Goal: Transaction & Acquisition: Register for event/course

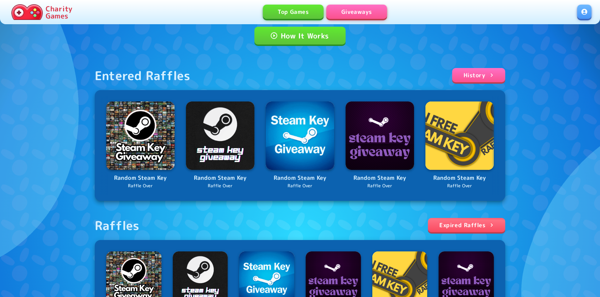
scroll to position [71, 0]
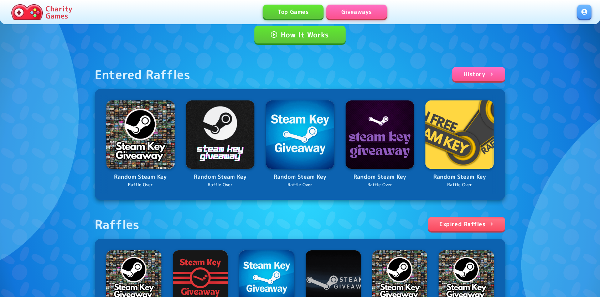
click at [582, 11] on link at bounding box center [584, 12] width 14 height 14
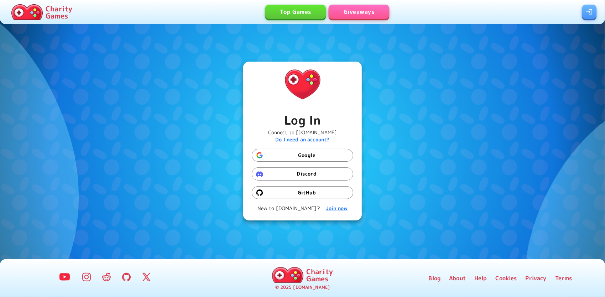
click at [305, 158] on button "Google" at bounding box center [303, 155] width 102 height 13
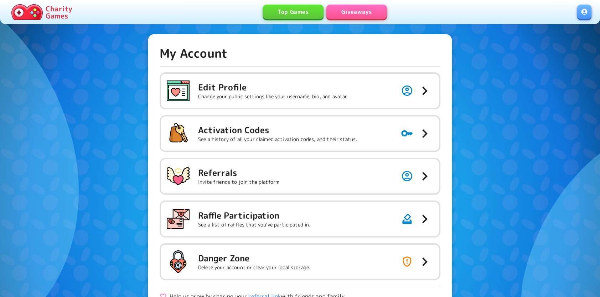
click at [362, 8] on link "Giveaways" at bounding box center [356, 12] width 61 height 14
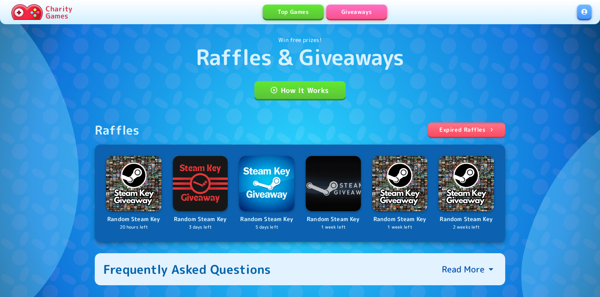
scroll to position [71, 0]
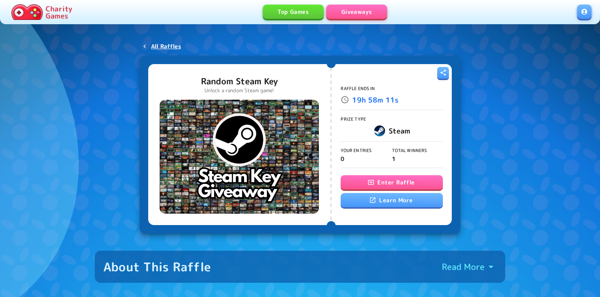
click at [377, 185] on button "Enter Raffle" at bounding box center [392, 182] width 102 height 14
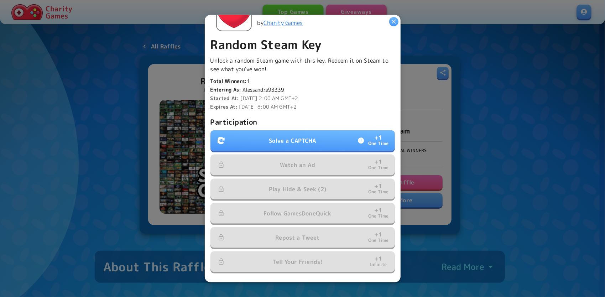
scroll to position [143, 0]
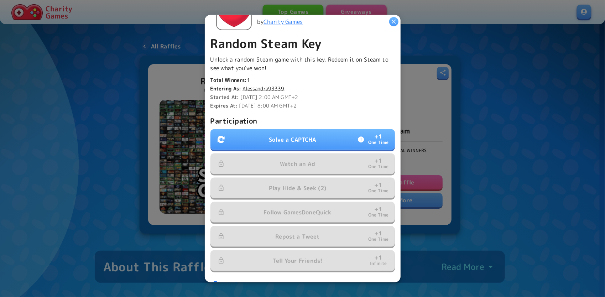
click at [277, 139] on p "Solve a CAPTCHA" at bounding box center [292, 139] width 47 height 9
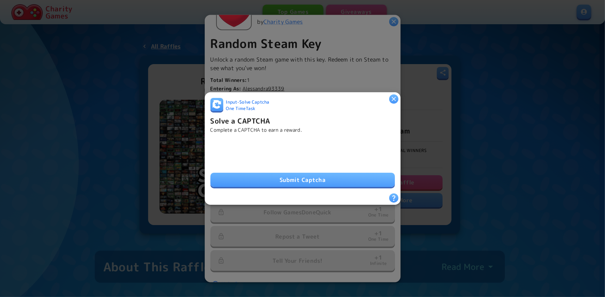
click at [267, 173] on button "Submit Captcha" at bounding box center [303, 180] width 185 height 14
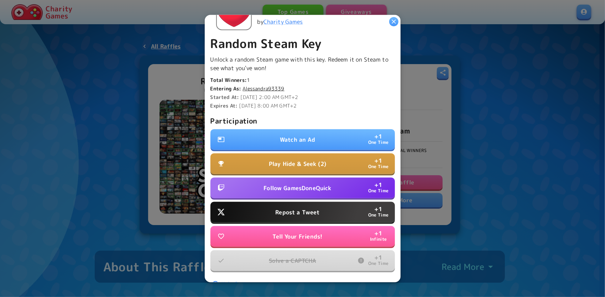
click at [278, 187] on p "Follow GamesDoneQuick" at bounding box center [298, 188] width 68 height 9
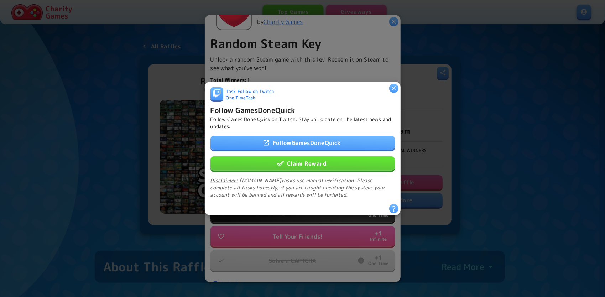
click at [290, 160] on button "Claim Reward" at bounding box center [303, 163] width 185 height 14
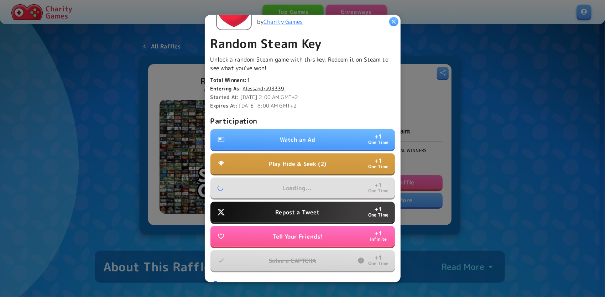
click at [287, 210] on p "Repost a Tweet" at bounding box center [297, 212] width 44 height 9
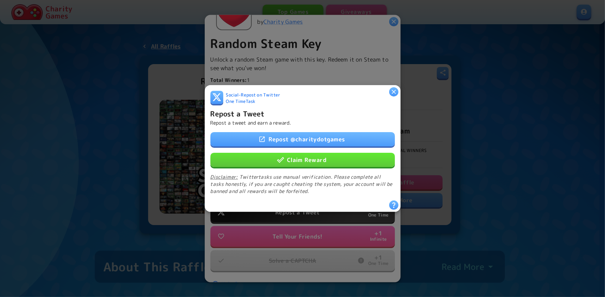
click at [289, 160] on button "Claim Reward" at bounding box center [303, 160] width 185 height 14
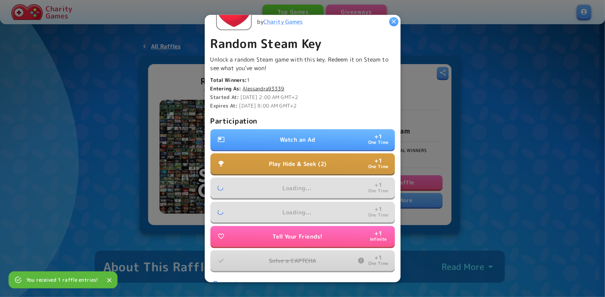
click at [305, 138] on p "Watch an Ad" at bounding box center [297, 139] width 35 height 9
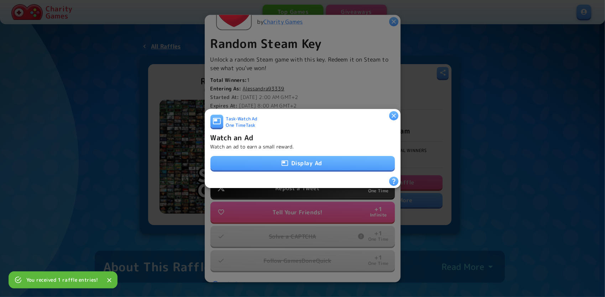
click at [296, 163] on button "Display Ad" at bounding box center [303, 163] width 185 height 14
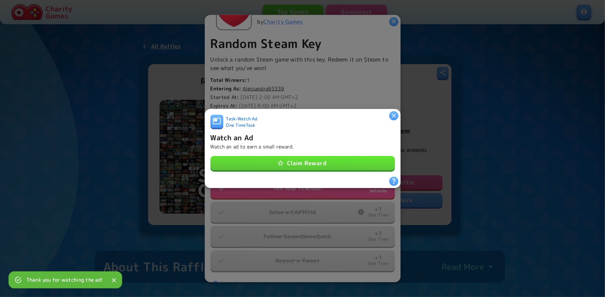
click at [327, 162] on button "Claim Reward" at bounding box center [303, 163] width 185 height 14
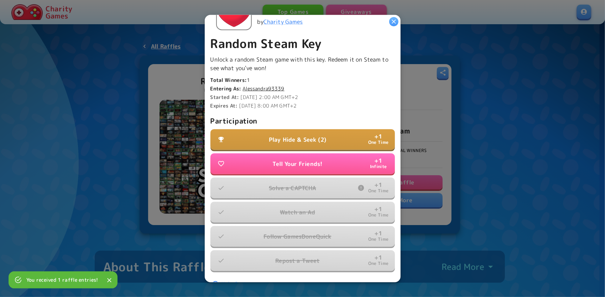
click at [312, 137] on p "Play Hide & Seek (2)" at bounding box center [297, 139] width 57 height 9
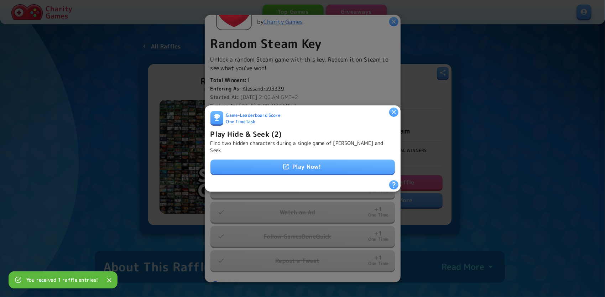
click at [307, 160] on link "Play Now!" at bounding box center [303, 167] width 185 height 14
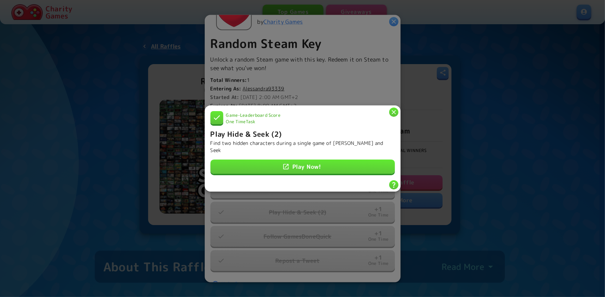
click at [392, 115] on icon "button" at bounding box center [394, 112] width 7 height 7
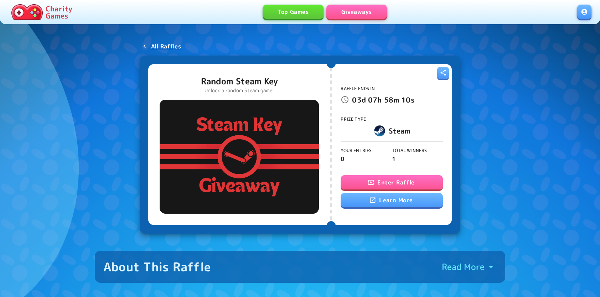
click at [381, 182] on button "Enter Raffle" at bounding box center [392, 182] width 102 height 14
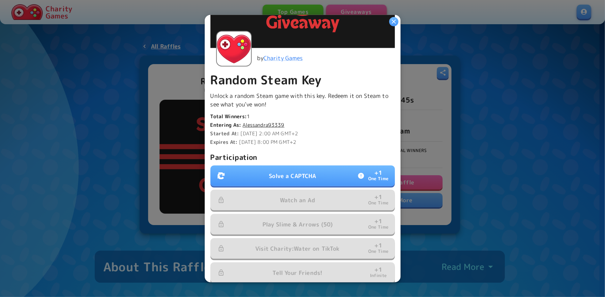
scroll to position [107, 0]
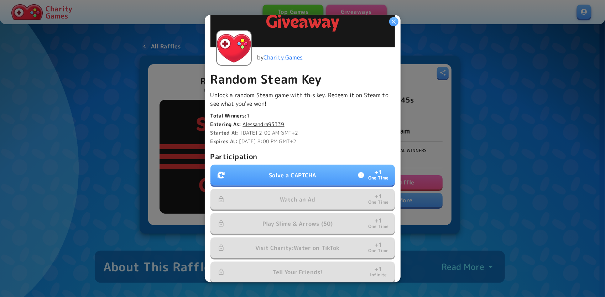
click at [279, 168] on button "Solve a CAPTCHA + 1 One Time" at bounding box center [303, 175] width 185 height 21
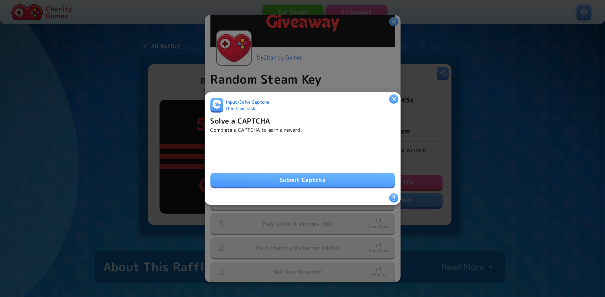
click at [299, 182] on button "Submit Captcha" at bounding box center [303, 180] width 185 height 14
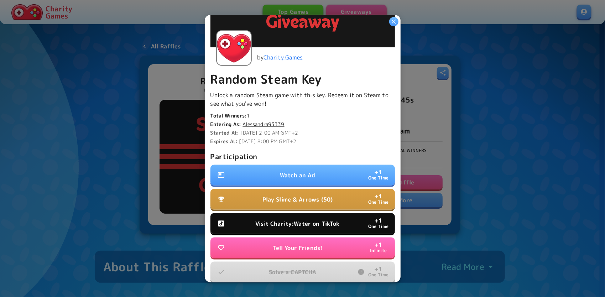
click at [305, 173] on p "Watch an Ad" at bounding box center [297, 175] width 35 height 9
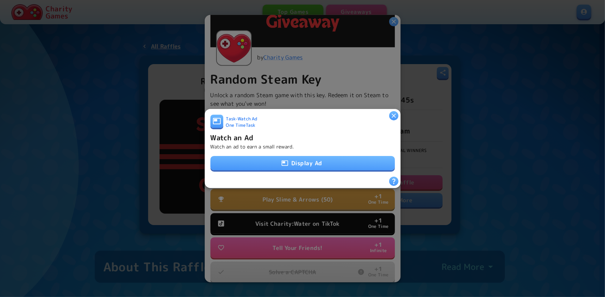
click at [392, 112] on icon "button" at bounding box center [394, 115] width 7 height 7
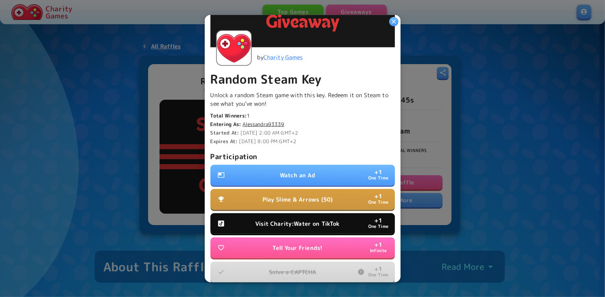
click at [296, 220] on p "Visit Charity:Water on TikTok" at bounding box center [298, 224] width 84 height 9
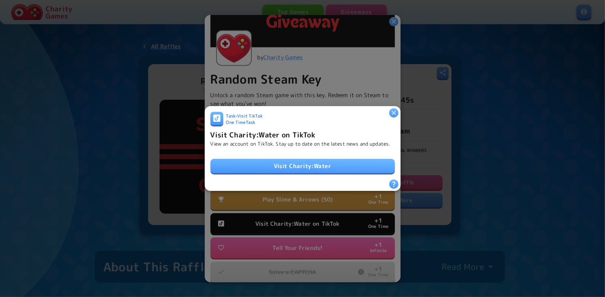
click at [301, 165] on link "Visit Charity:Water" at bounding box center [303, 166] width 185 height 14
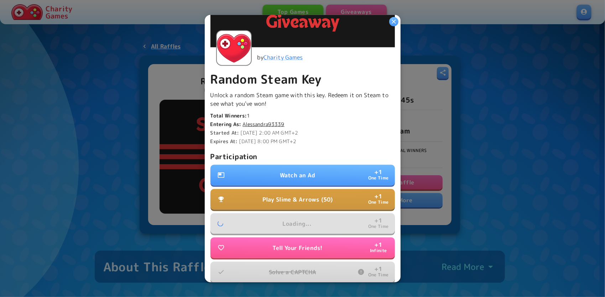
click at [290, 171] on p "Watch an Ad" at bounding box center [297, 175] width 35 height 9
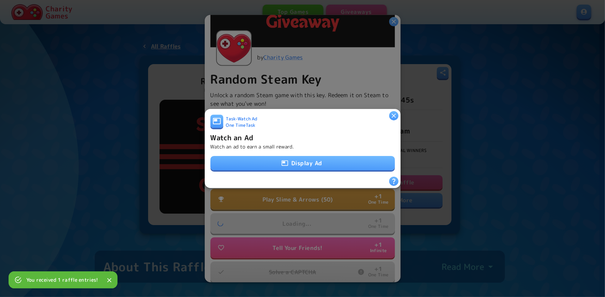
click at [291, 163] on button "Display Ad" at bounding box center [303, 163] width 185 height 14
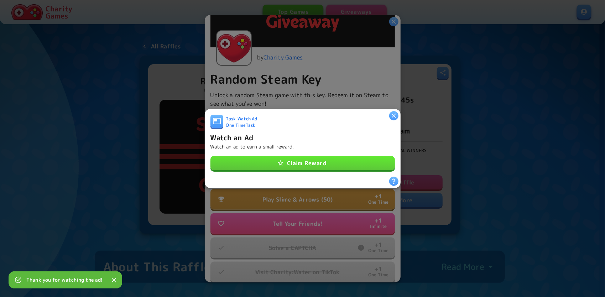
click at [330, 160] on button "Claim Reward" at bounding box center [303, 163] width 185 height 14
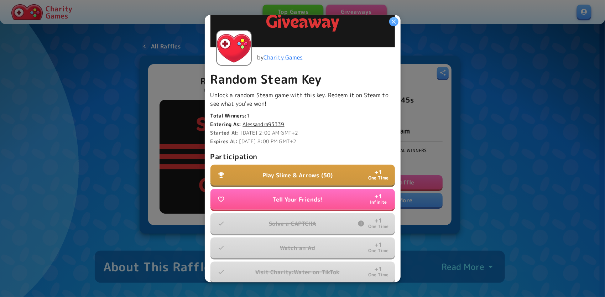
click at [277, 171] on p "Play Slime & Arrows (50)" at bounding box center [298, 175] width 71 height 9
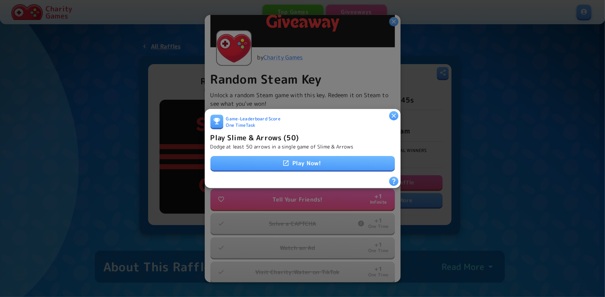
click at [304, 163] on link "Play Now!" at bounding box center [303, 163] width 185 height 14
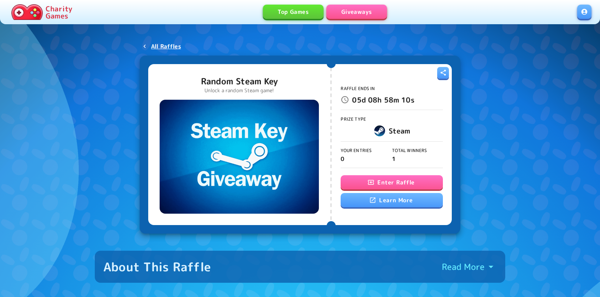
click at [385, 178] on button "Enter Raffle" at bounding box center [392, 182] width 102 height 14
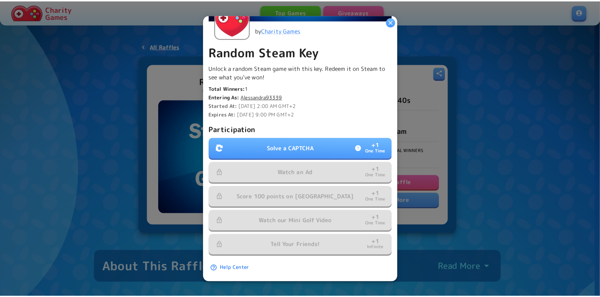
scroll to position [138, 0]
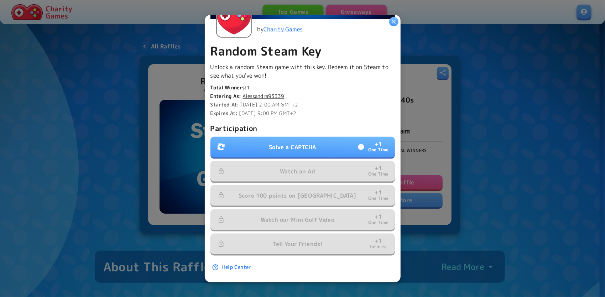
click at [258, 141] on button "Solve a CAPTCHA + 1 One Time" at bounding box center [303, 147] width 185 height 21
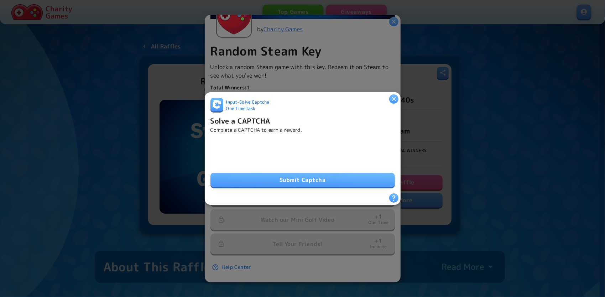
click at [299, 177] on button "Submit Captcha" at bounding box center [303, 180] width 185 height 14
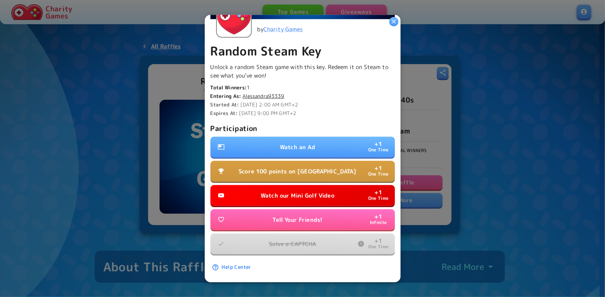
click at [296, 186] on button "Watch our Mini Golf Video + 1 One Time" at bounding box center [303, 195] width 185 height 21
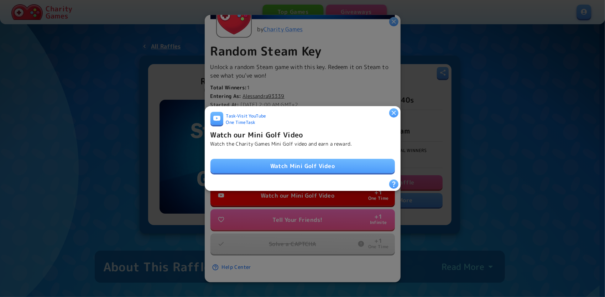
click at [298, 166] on link "Watch Mini Golf Video" at bounding box center [303, 166] width 185 height 14
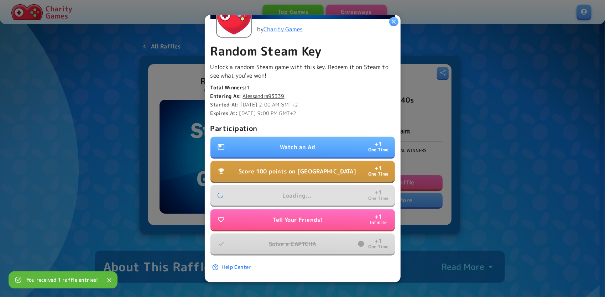
click at [305, 137] on button "Watch an Ad + 1 One Time" at bounding box center [303, 147] width 185 height 21
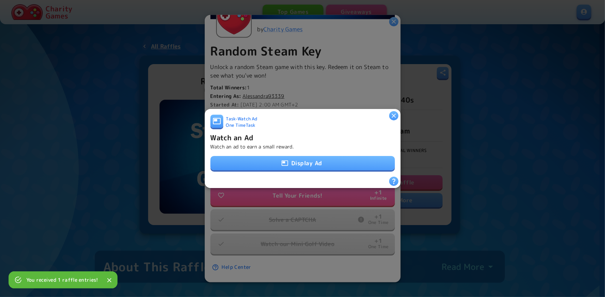
click at [285, 161] on icon "button" at bounding box center [285, 163] width 6 height 5
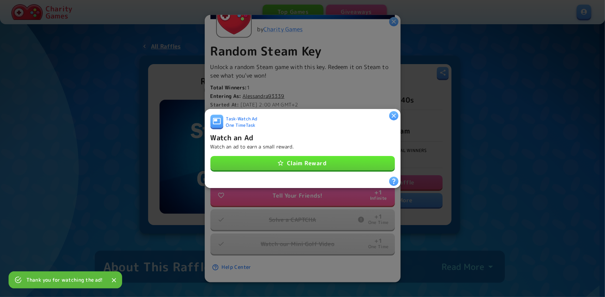
click at [301, 162] on button "Claim Reward" at bounding box center [303, 163] width 185 height 14
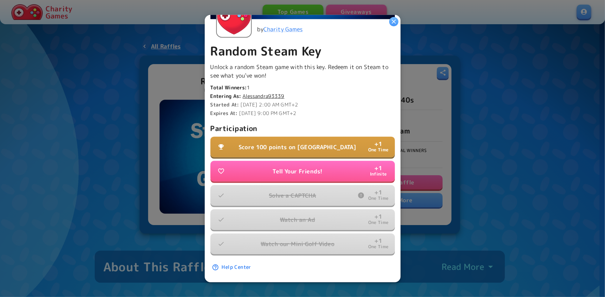
click at [294, 143] on p "Score 100 points on Tall Tower" at bounding box center [298, 147] width 118 height 9
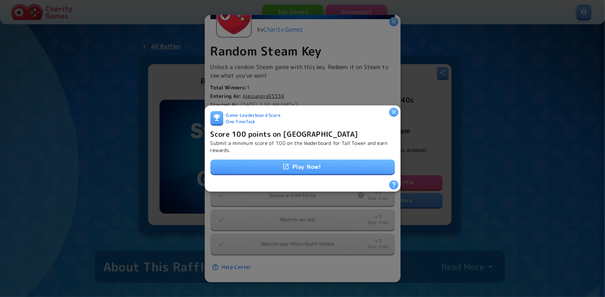
click at [296, 160] on link "Play Now!" at bounding box center [303, 167] width 185 height 14
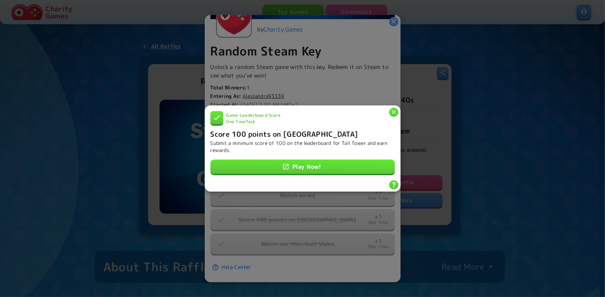
click at [392, 111] on icon "button" at bounding box center [394, 112] width 7 height 7
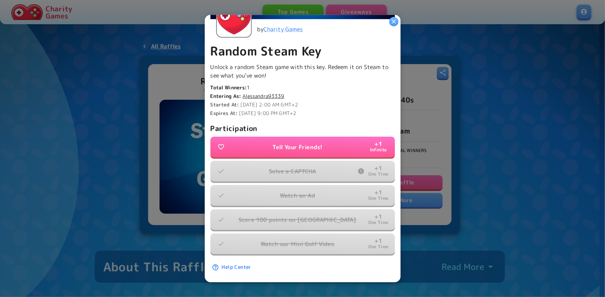
click at [159, 100] on div at bounding box center [302, 148] width 605 height 297
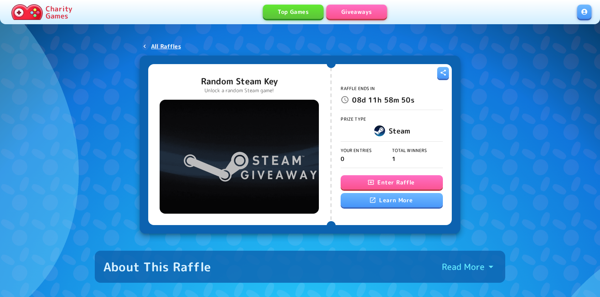
click at [380, 180] on button "Enter Raffle" at bounding box center [392, 182] width 102 height 14
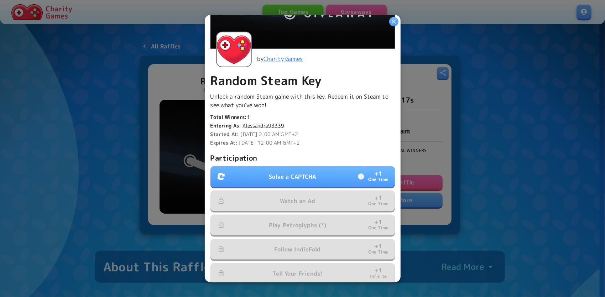
scroll to position [107, 0]
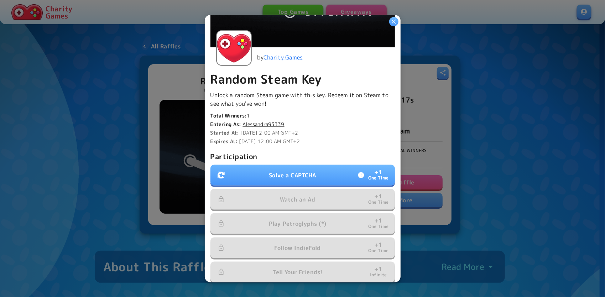
click at [254, 173] on button "Solve a CAPTCHA + 1 One Time" at bounding box center [303, 175] width 185 height 21
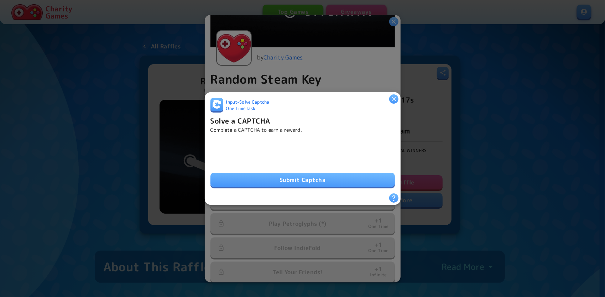
click at [293, 175] on button "Submit Captcha" at bounding box center [303, 180] width 185 height 14
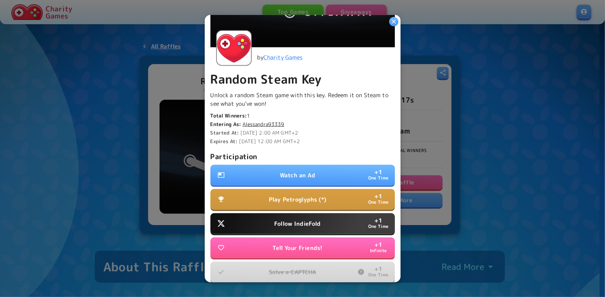
click at [314, 220] on p "Follow IndieFold" at bounding box center [297, 224] width 46 height 9
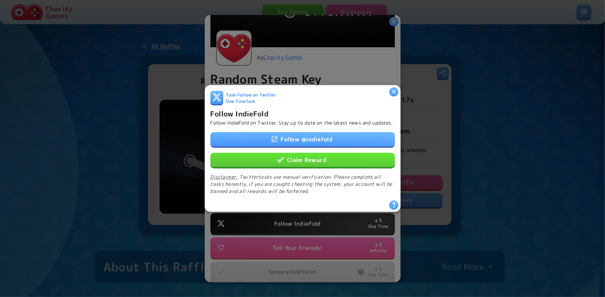
click at [305, 158] on button "Claim Reward" at bounding box center [303, 160] width 185 height 14
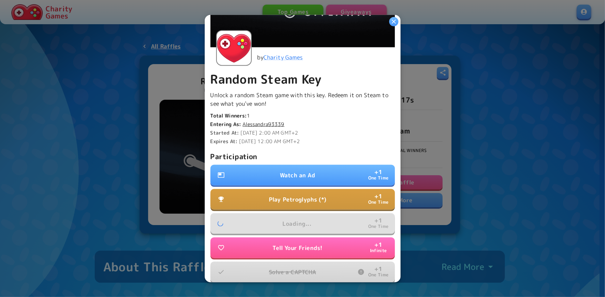
click at [297, 171] on p "Watch an Ad" at bounding box center [297, 175] width 35 height 9
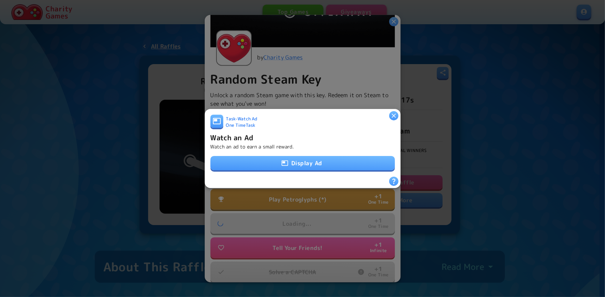
click at [295, 162] on button "Display Ad" at bounding box center [303, 163] width 185 height 14
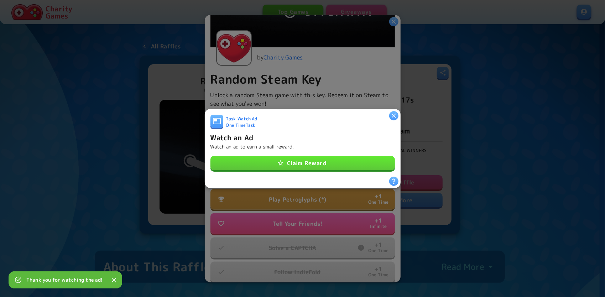
click at [264, 164] on button "Claim Reward" at bounding box center [303, 163] width 185 height 14
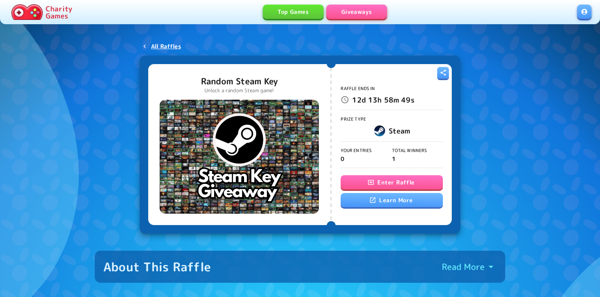
click at [357, 184] on button "Enter Raffle" at bounding box center [392, 182] width 102 height 14
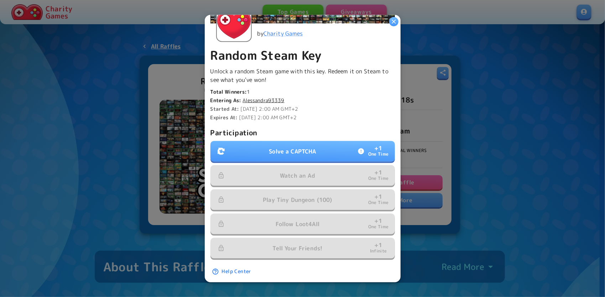
scroll to position [138, 0]
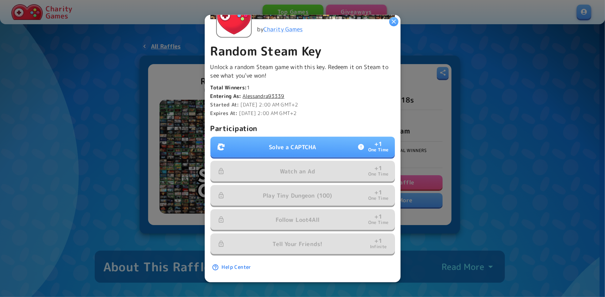
click at [292, 137] on button "Solve a CAPTCHA + 1 One Time" at bounding box center [303, 147] width 185 height 21
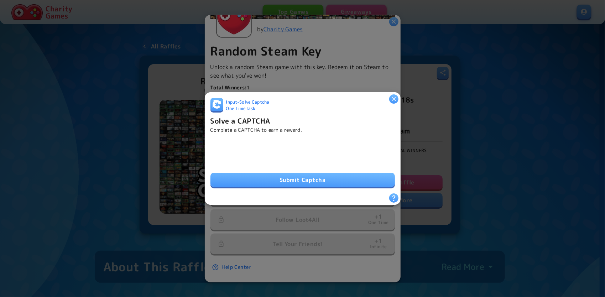
click at [306, 181] on button "Submit Captcha" at bounding box center [303, 180] width 185 height 14
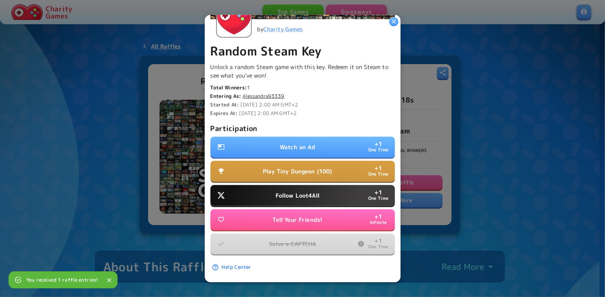
click at [293, 191] on p "Follow Loot4All" at bounding box center [298, 195] width 44 height 9
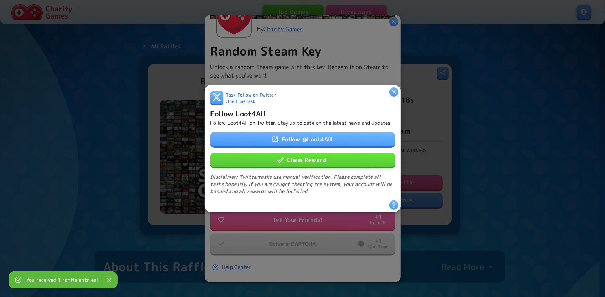
click at [282, 162] on button "Claim Reward" at bounding box center [303, 160] width 185 height 14
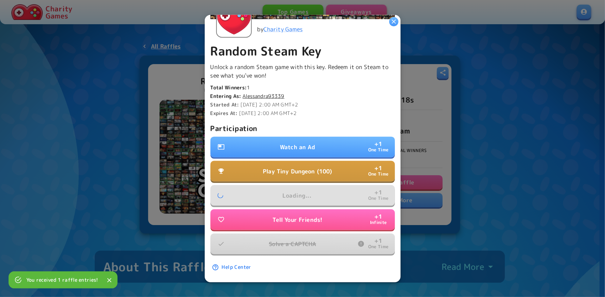
click at [304, 150] on button "Watch an Ad + 1 One Time" at bounding box center [303, 147] width 185 height 21
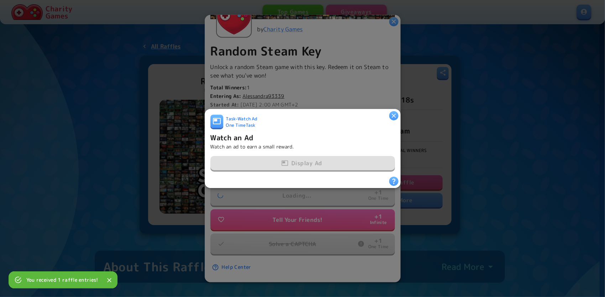
click at [304, 165] on div "Display Ad" at bounding box center [303, 163] width 185 height 15
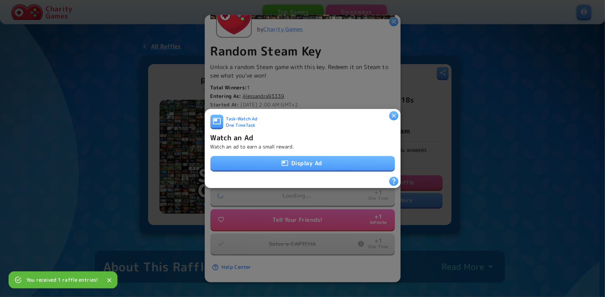
click at [278, 160] on button "Display Ad" at bounding box center [303, 163] width 185 height 14
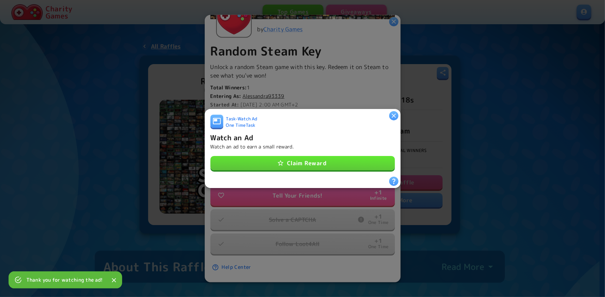
click at [357, 165] on button "Claim Reward" at bounding box center [303, 163] width 185 height 14
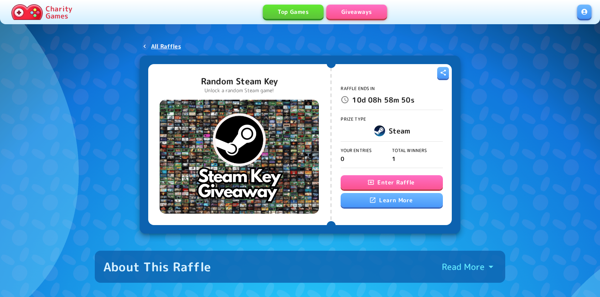
click at [386, 180] on button "Enter Raffle" at bounding box center [392, 182] width 102 height 14
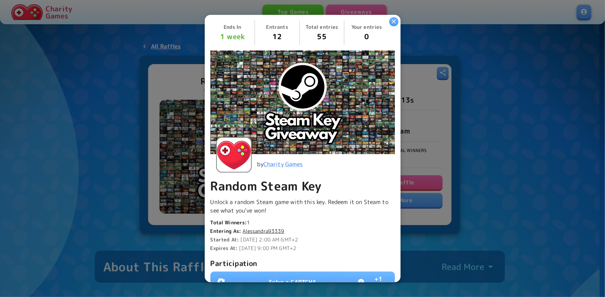
scroll to position [143, 0]
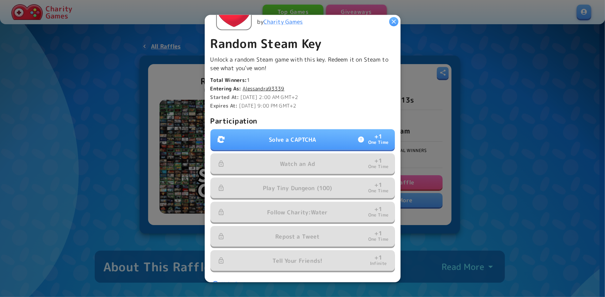
click at [265, 140] on button "Solve a CAPTCHA + 1 One Time" at bounding box center [303, 139] width 185 height 21
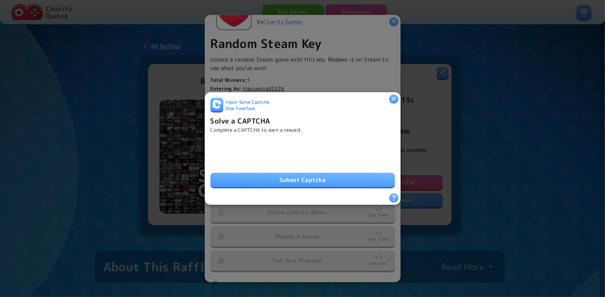
click at [293, 182] on button "Submit Captcha" at bounding box center [303, 180] width 185 height 14
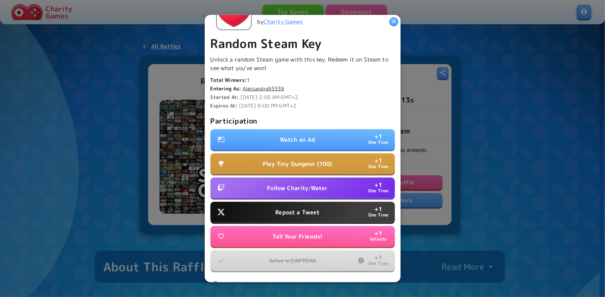
click at [296, 190] on button "Follow Charity:Water + 1 One Time" at bounding box center [303, 188] width 185 height 21
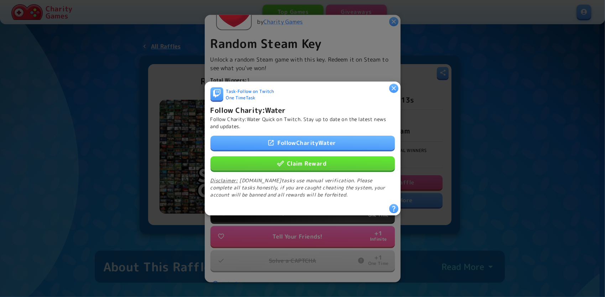
click at [292, 157] on button "Claim Reward" at bounding box center [303, 163] width 185 height 14
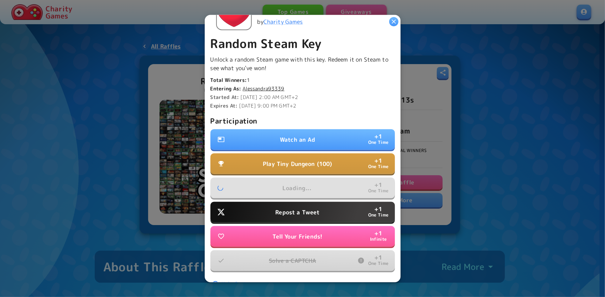
click at [302, 203] on button "Repost a Tweet + 1 One Time" at bounding box center [303, 212] width 185 height 21
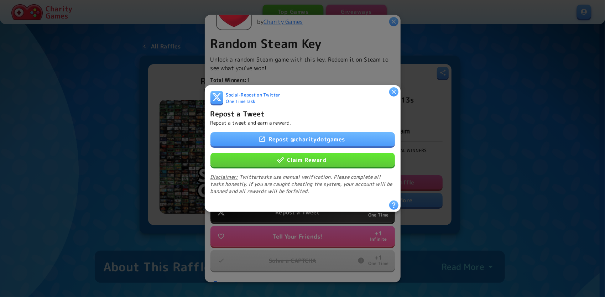
click at [295, 161] on button "Claim Reward" at bounding box center [303, 160] width 185 height 14
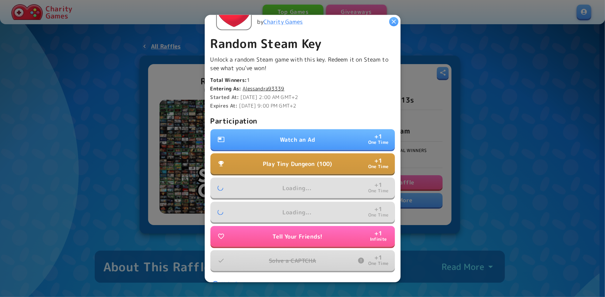
click at [308, 137] on p "Watch an Ad" at bounding box center [297, 139] width 35 height 9
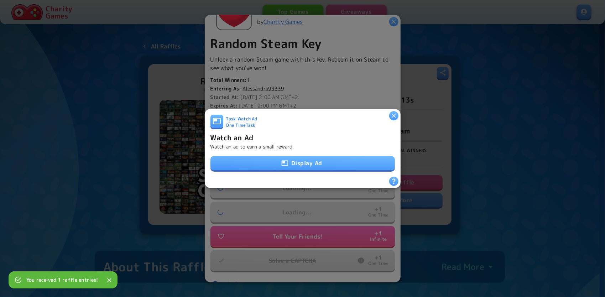
click at [305, 159] on button "Display Ad" at bounding box center [303, 163] width 185 height 14
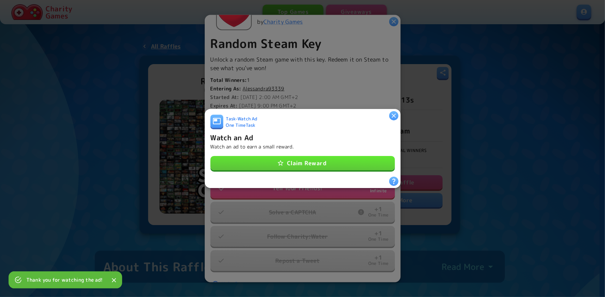
click at [323, 158] on button "Claim Reward" at bounding box center [303, 163] width 185 height 14
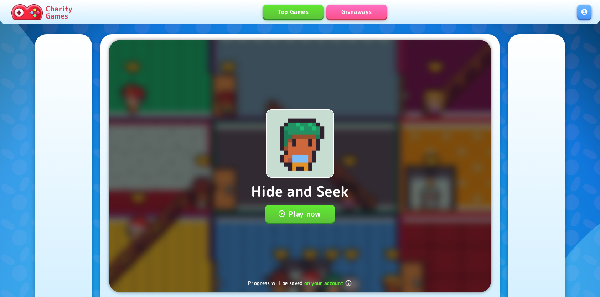
click at [313, 210] on button "Play now" at bounding box center [300, 214] width 70 height 18
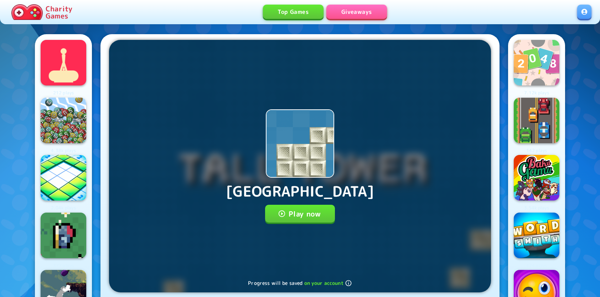
click at [324, 209] on button "Play now" at bounding box center [300, 214] width 70 height 18
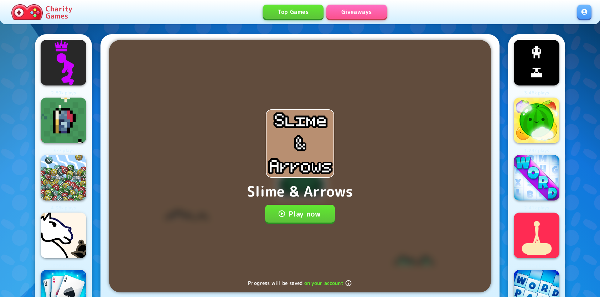
click at [307, 216] on button "Play now" at bounding box center [300, 214] width 70 height 18
